Goal: Transaction & Acquisition: Purchase product/service

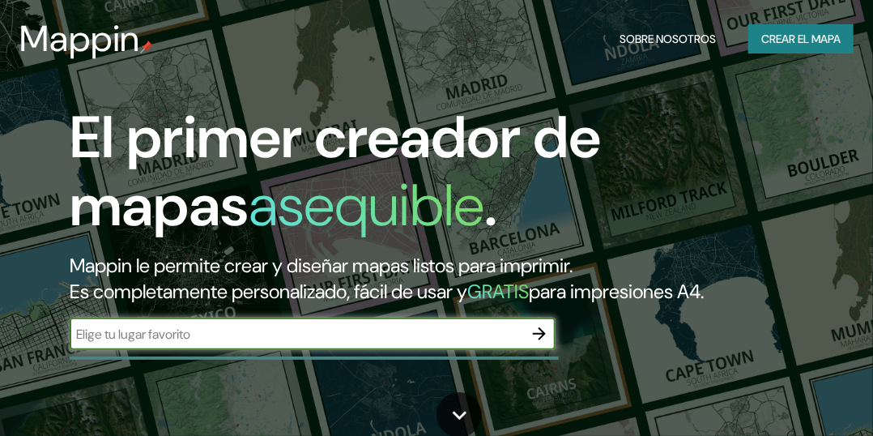
click at [813, 38] on font "Crear el mapa" at bounding box center [800, 39] width 79 height 20
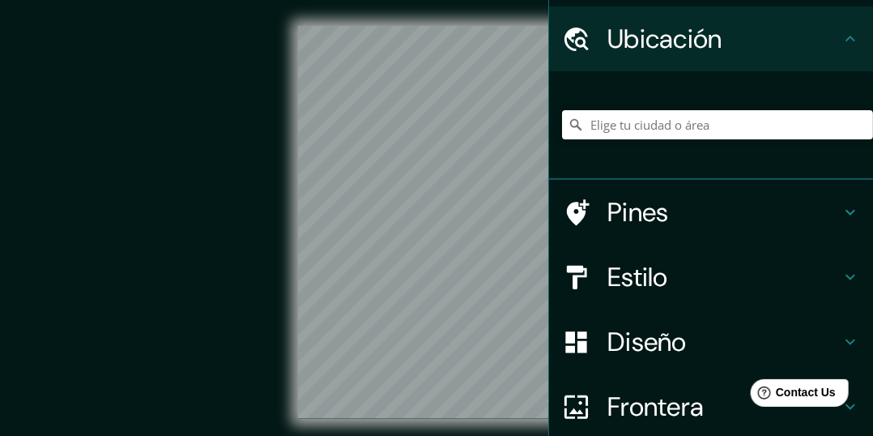
scroll to position [51, 0]
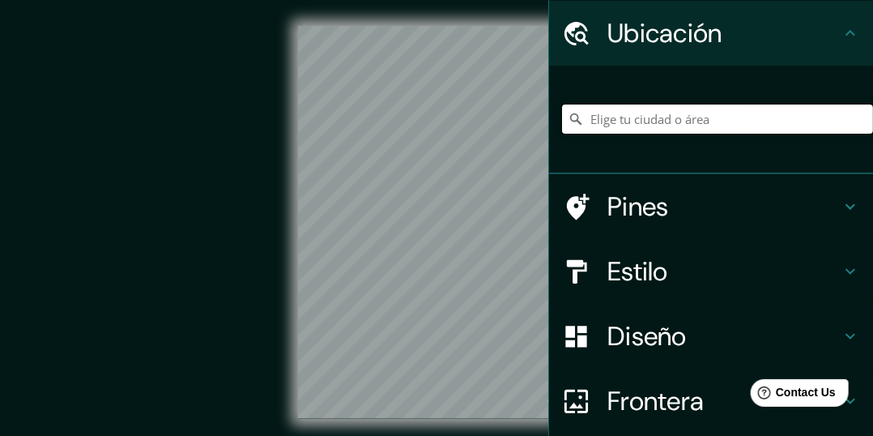
click at [709, 124] on input "Elige tu ciudad o área" at bounding box center [717, 118] width 311 height 29
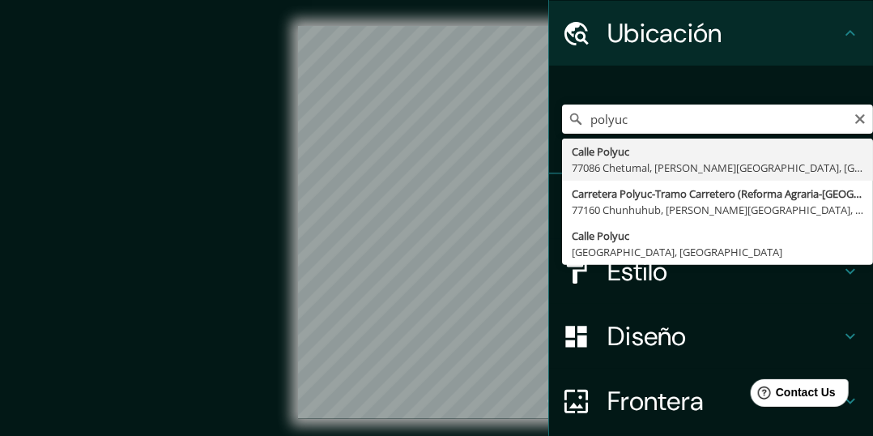
type input "[GEOGRAPHIC_DATA][PERSON_NAME], [GEOGRAPHIC_DATA]"
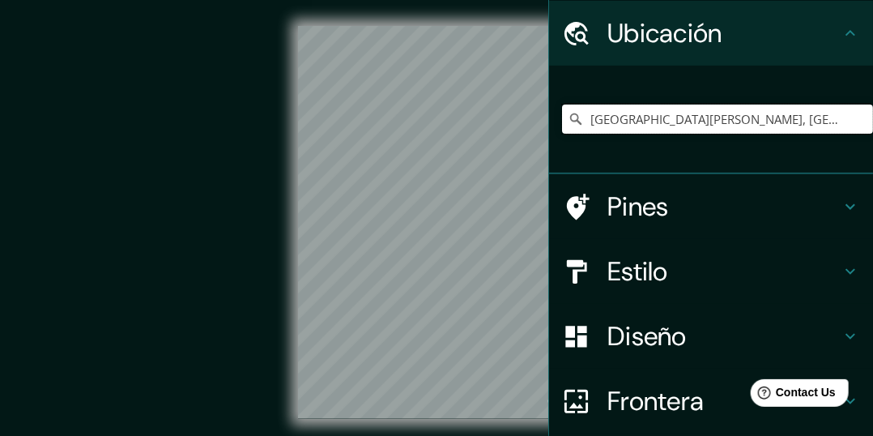
scroll to position [0, 0]
click at [855, 118] on icon "Claro" at bounding box center [860, 119] width 10 height 10
click at [712, 116] on input "Elige tu ciudad o área" at bounding box center [717, 118] width 311 height 29
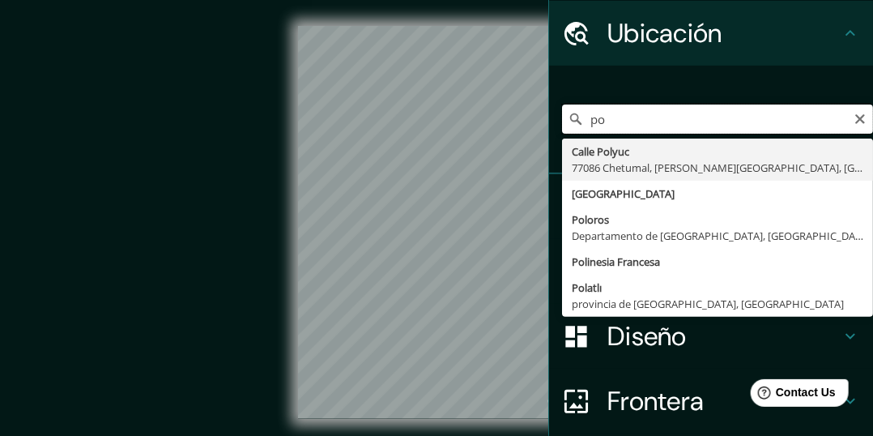
type input "p"
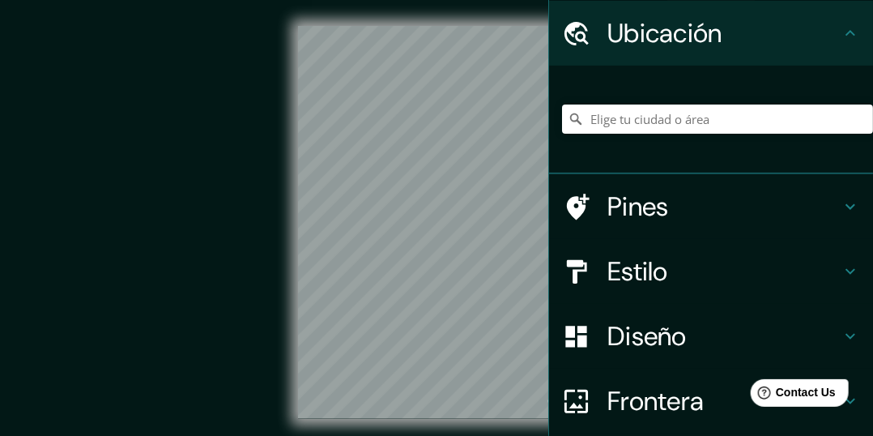
click at [845, 33] on icon at bounding box center [850, 33] width 10 height 6
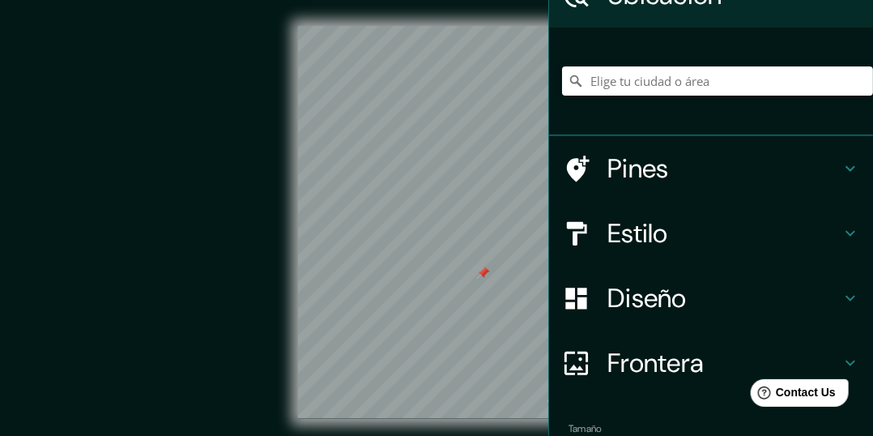
scroll to position [136, 0]
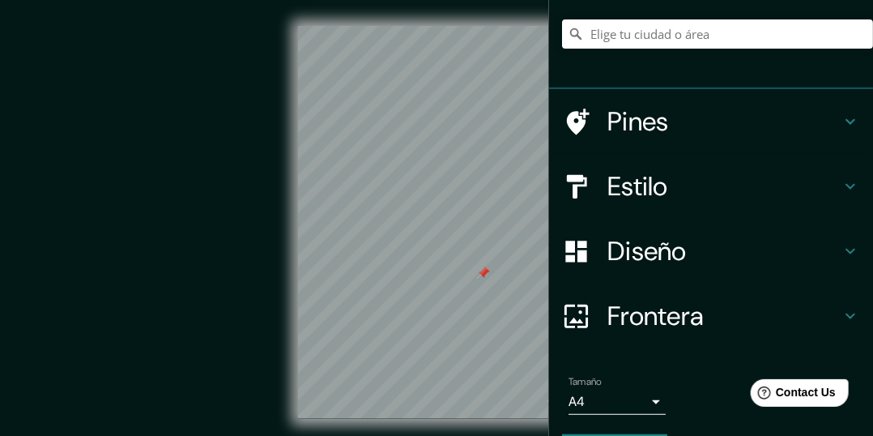
click at [612, 402] on body "Mappin Ubicación Pines Estilo Diseño Frontera Elige un borde. Sugerencia : pued…" at bounding box center [436, 218] width 873 height 436
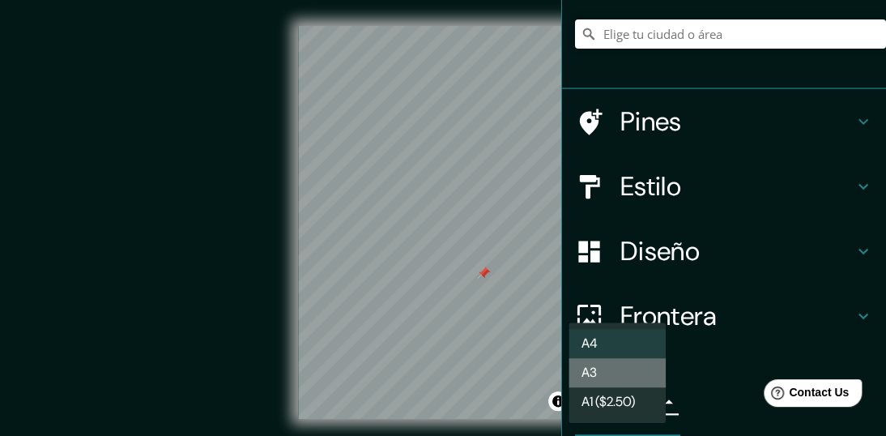
click at [600, 385] on li "A3" at bounding box center [616, 372] width 97 height 29
type input "a4"
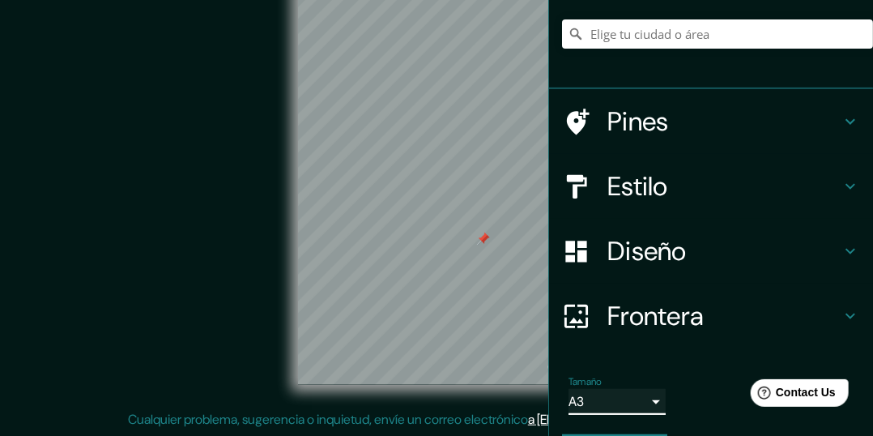
scroll to position [0, 0]
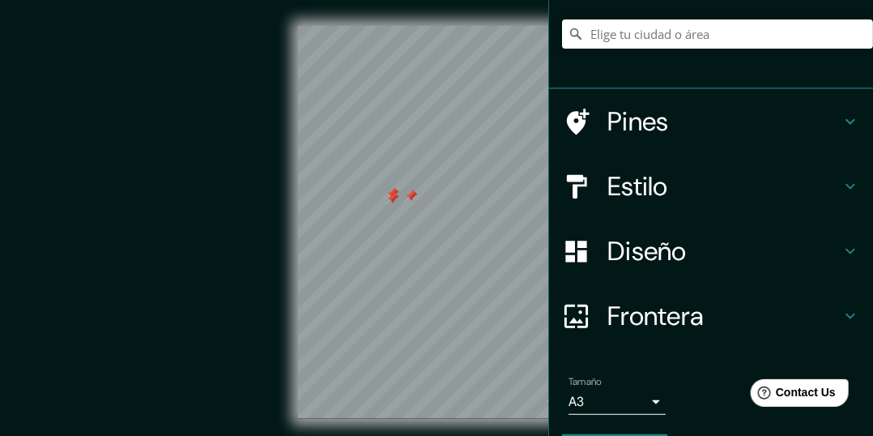
click at [387, 201] on div at bounding box center [392, 198] width 13 height 13
click at [389, 192] on div at bounding box center [392, 193] width 13 height 13
click at [406, 195] on div at bounding box center [411, 195] width 13 height 13
click at [747, 202] on div "Estilo" at bounding box center [711, 186] width 324 height 65
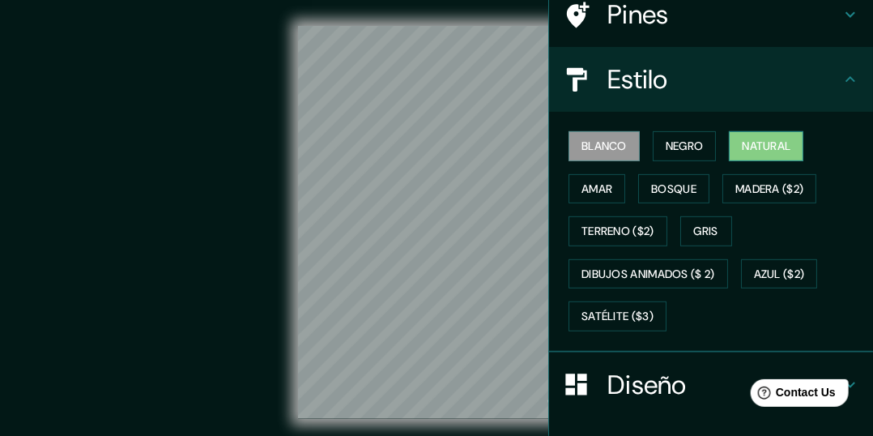
click at [746, 154] on font "Natural" at bounding box center [766, 146] width 49 height 20
click at [806, 321] on div "Blanco Negro Natural Amar Bosque Madera ($2) Terreno ($2) Gris Dibujos animados…" at bounding box center [717, 231] width 311 height 213
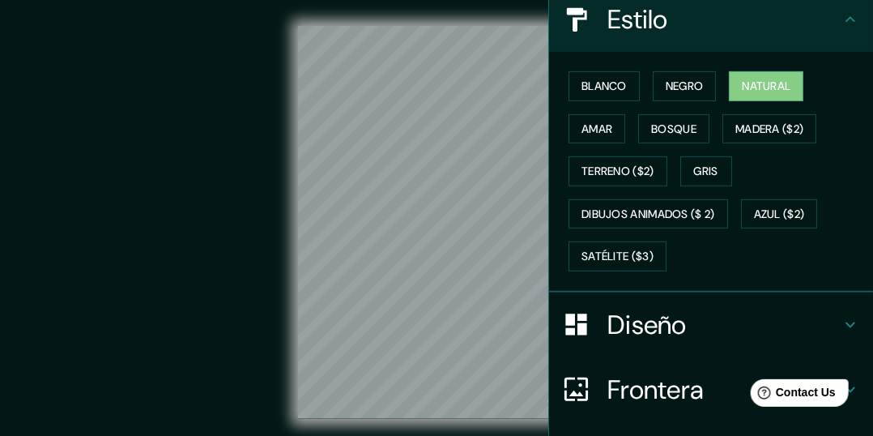
scroll to position [216, 0]
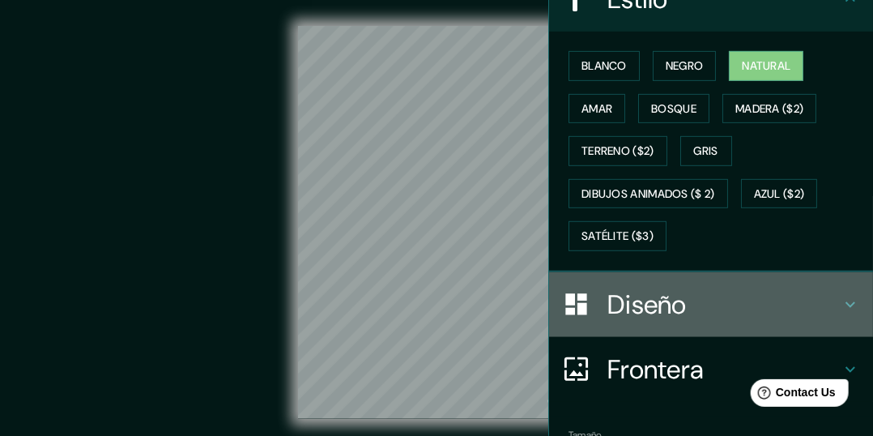
click at [745, 301] on h4 "Diseño" at bounding box center [723, 304] width 233 height 32
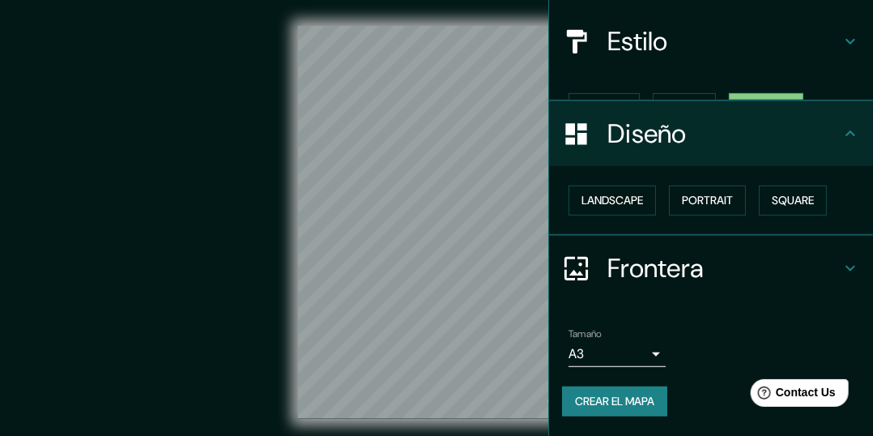
scroll to position [145, 0]
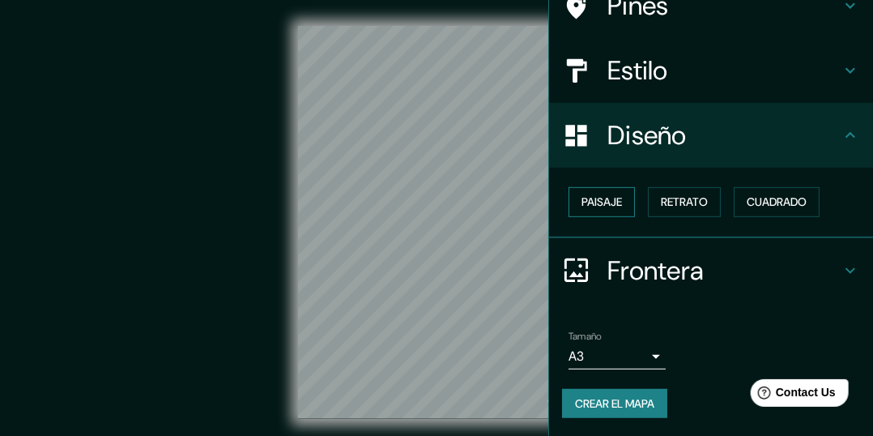
click at [590, 206] on font "Paisaje" at bounding box center [601, 202] width 40 height 20
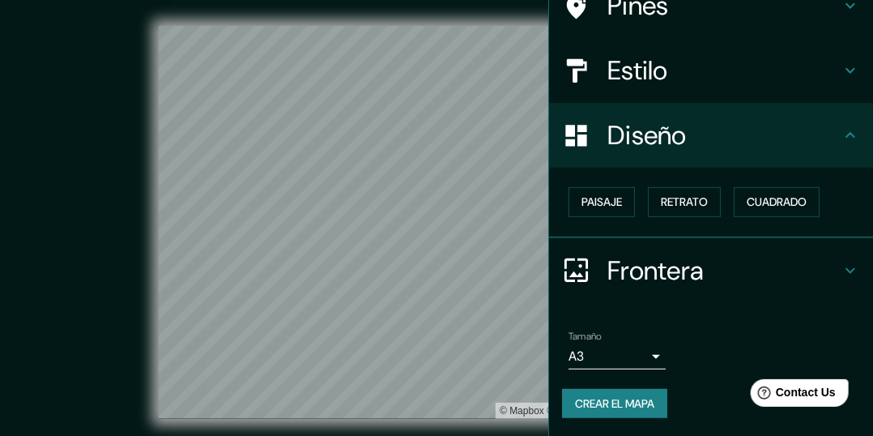
click at [599, 407] on font "Crear el mapa" at bounding box center [614, 403] width 79 height 20
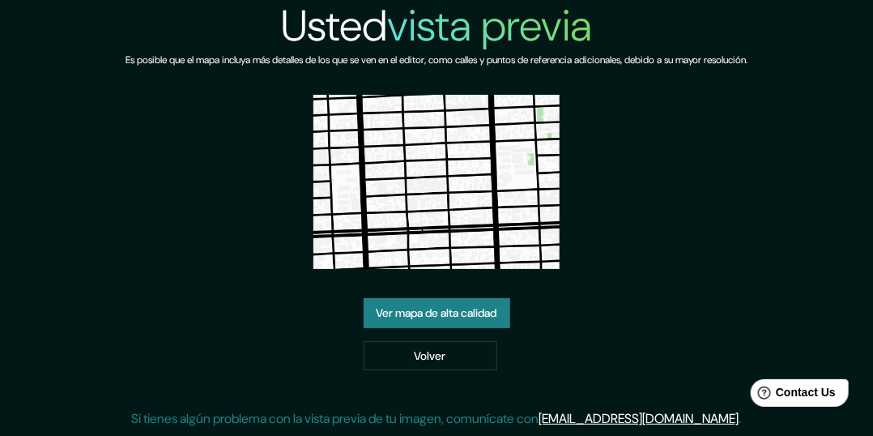
click at [445, 306] on link "Ver mapa de alta calidad" at bounding box center [437, 313] width 147 height 30
